Goal: Transaction & Acquisition: Book appointment/travel/reservation

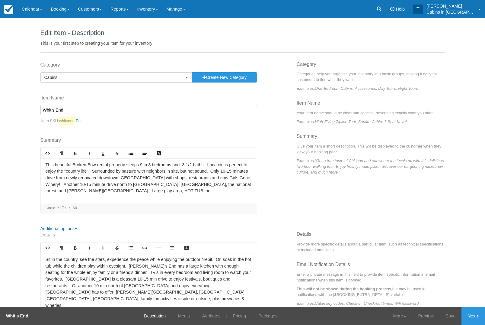
click at [53, 5] on link "Booking" at bounding box center [59, 9] width 27 height 18
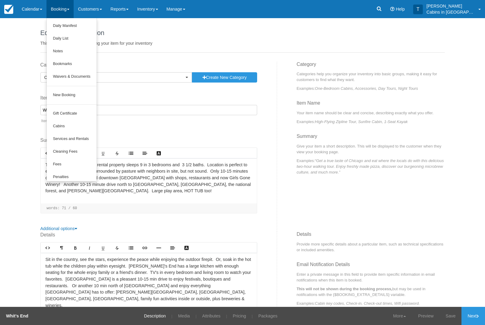
click at [63, 95] on link "New Booking" at bounding box center [72, 95] width 50 height 13
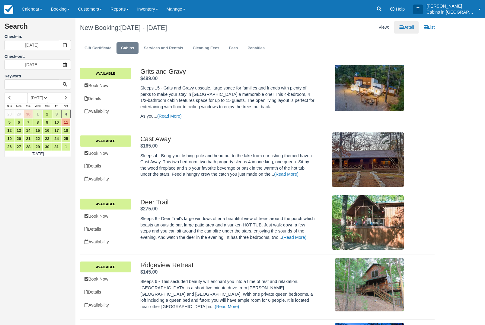
click at [70, 46] on span at bounding box center [65, 45] width 12 height 10
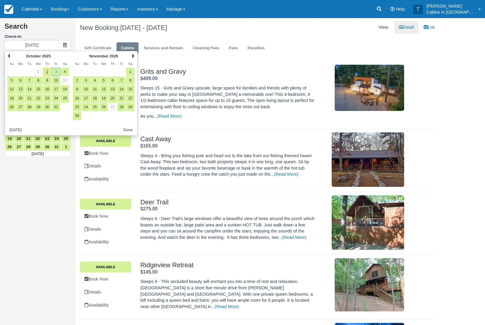
click at [132, 56] on link "Next" at bounding box center [133, 55] width 2 height 5
click at [133, 55] on link "Next" at bounding box center [133, 55] width 2 height 5
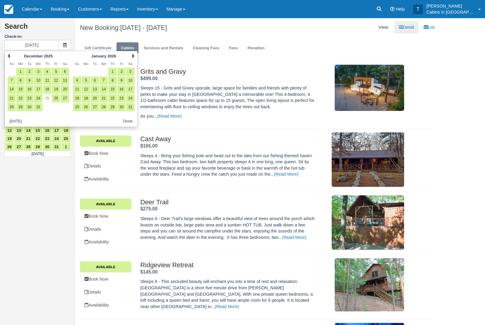
click at [133, 55] on link "Next" at bounding box center [133, 55] width 2 height 5
click at [132, 56] on link "Next" at bounding box center [133, 55] width 2 height 5
click at [132, 54] on link "Next" at bounding box center [133, 55] width 2 height 5
click at [133, 55] on link "Next" at bounding box center [133, 55] width 2 height 5
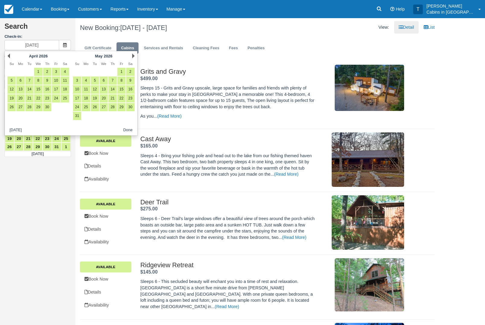
click at [132, 55] on link "Next" at bounding box center [133, 55] width 2 height 5
click at [113, 100] on link "25" at bounding box center [112, 98] width 8 height 8
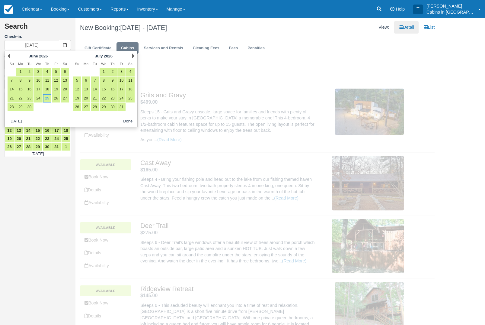
type input "06/25/26"
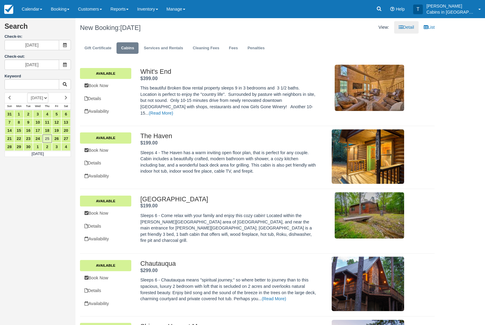
click at [64, 63] on icon at bounding box center [65, 64] width 4 height 4
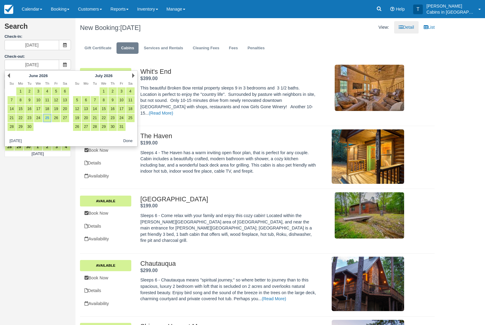
click at [13, 130] on link "28" at bounding box center [12, 127] width 8 height 8
type input "06/28/26"
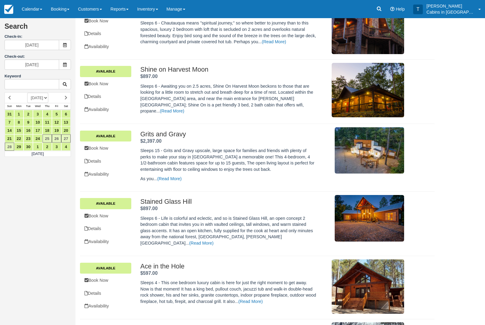
scroll to position [257, 0]
click at [113, 152] on link "Book Now" at bounding box center [105, 148] width 51 height 12
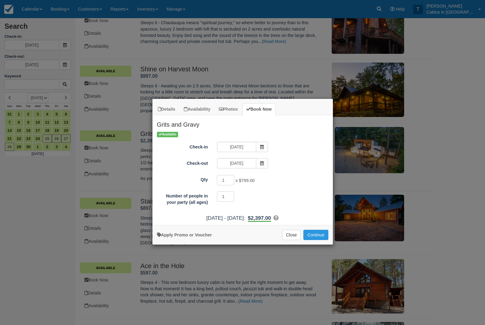
click at [288, 238] on button "Close" at bounding box center [291, 234] width 19 height 10
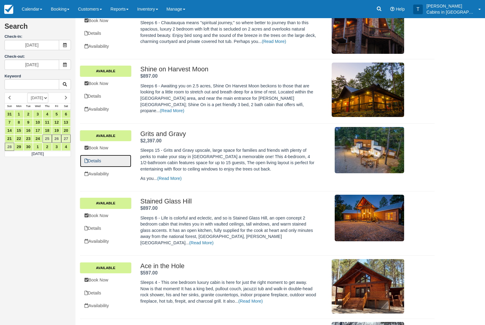
click at [112, 166] on link "Details" at bounding box center [105, 161] width 51 height 12
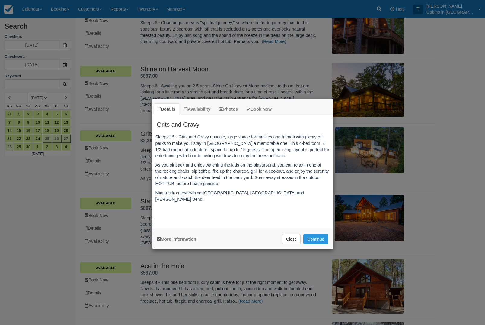
click at [291, 240] on button "Close" at bounding box center [291, 239] width 19 height 10
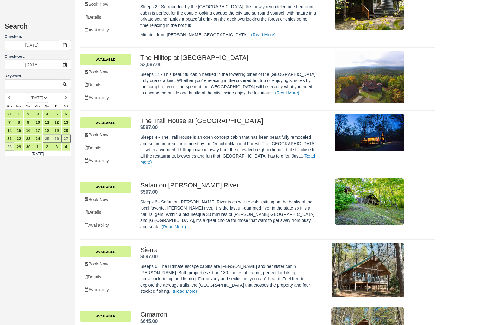
scroll to position [1493, 0]
click at [118, 91] on link "Details" at bounding box center [105, 84] width 51 height 12
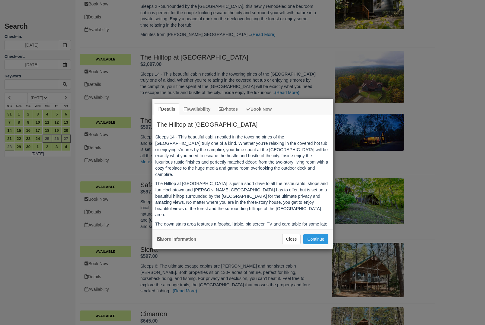
scroll to position [0, 0]
click at [295, 239] on button "Close" at bounding box center [291, 239] width 19 height 10
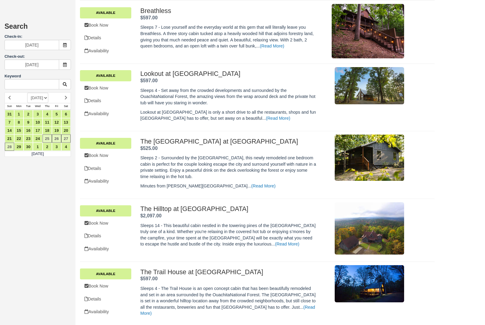
scroll to position [1328, 0]
